Goal: Find specific page/section: Find specific page/section

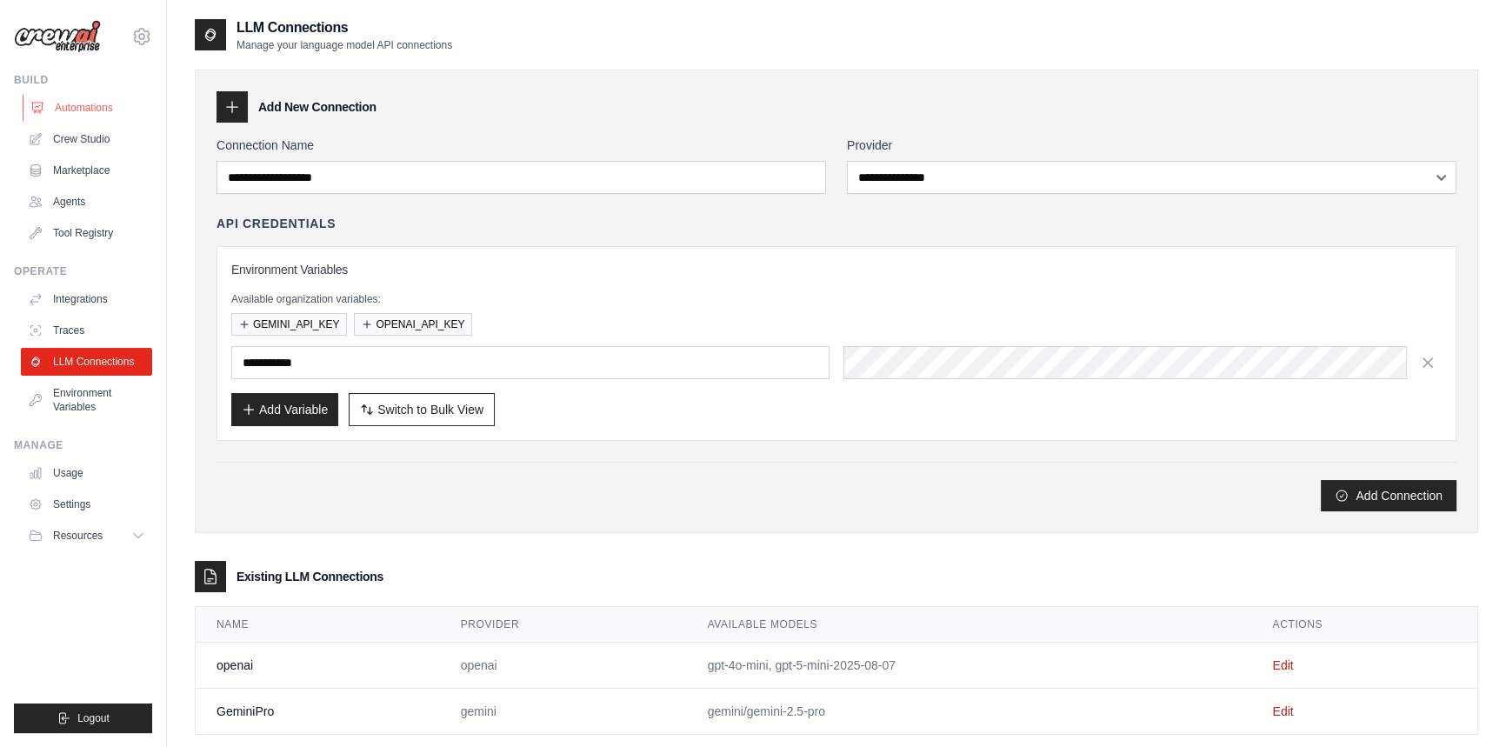
click at [52, 114] on link "Automations" at bounding box center [88, 108] width 131 height 28
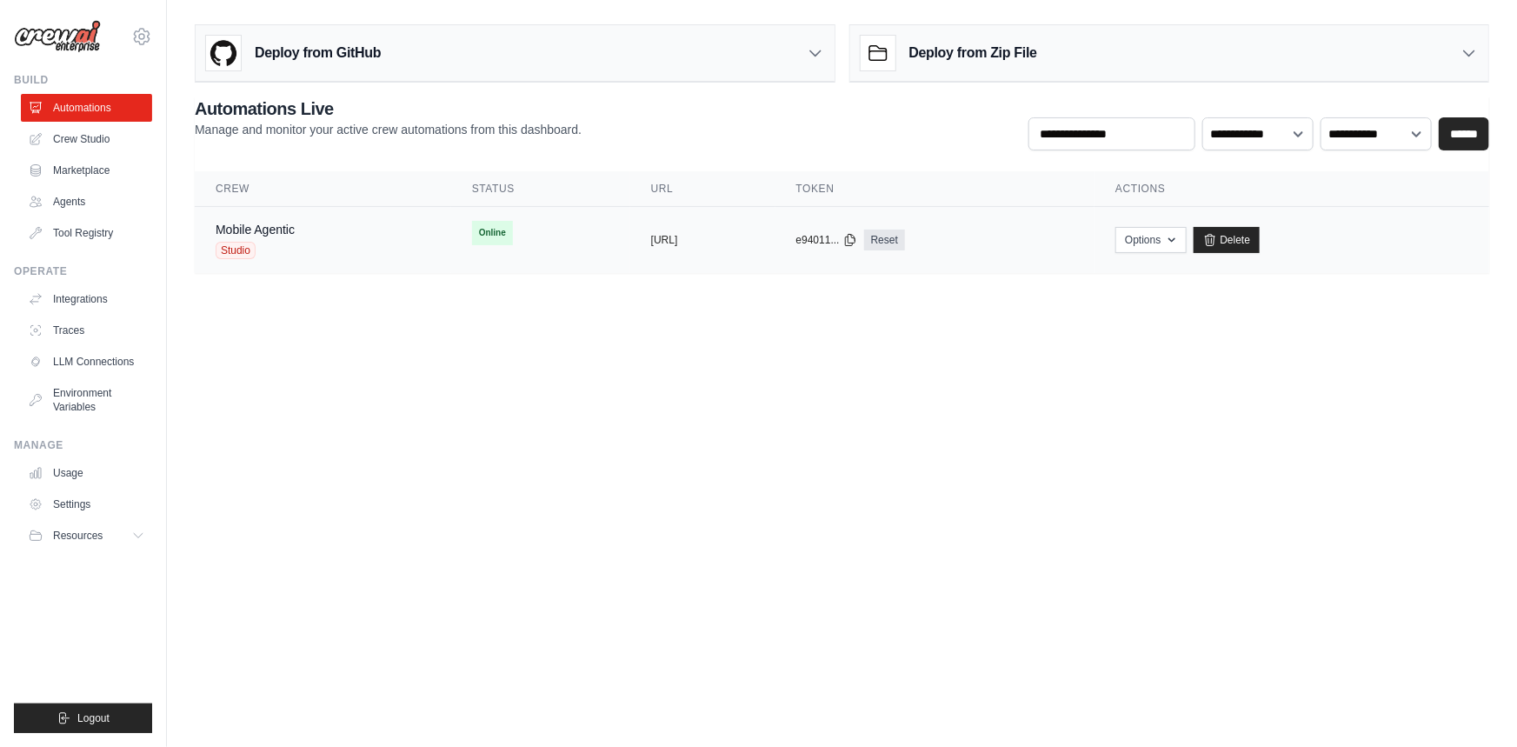
click at [502, 209] on td "Online" at bounding box center [540, 233] width 179 height 52
click at [486, 244] on td "Online" at bounding box center [540, 233] width 179 height 52
